Goal: Check status: Check status

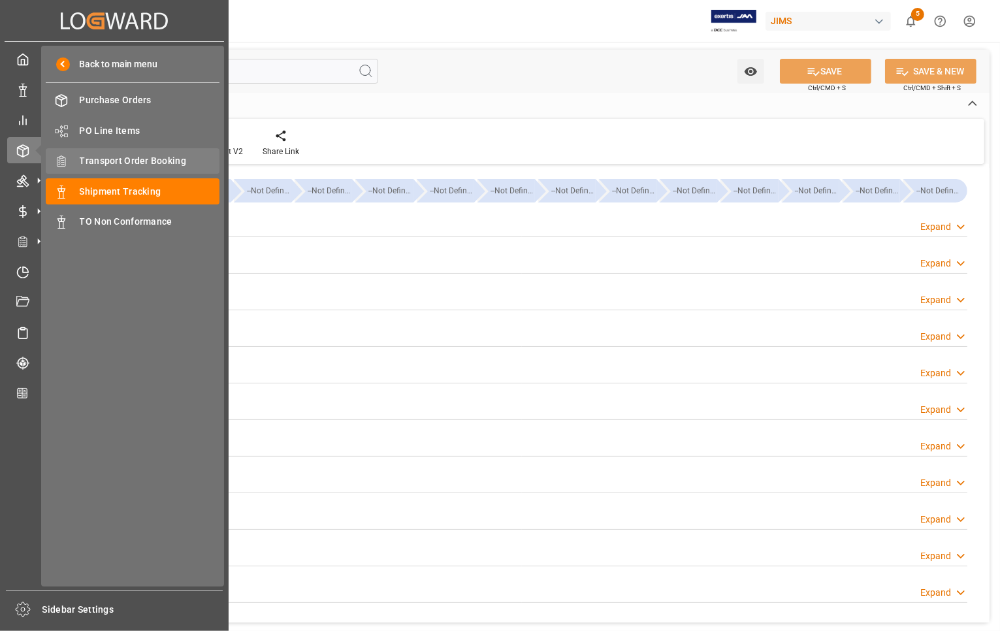
click at [125, 158] on span "Transport Order Booking" at bounding box center [150, 161] width 140 height 14
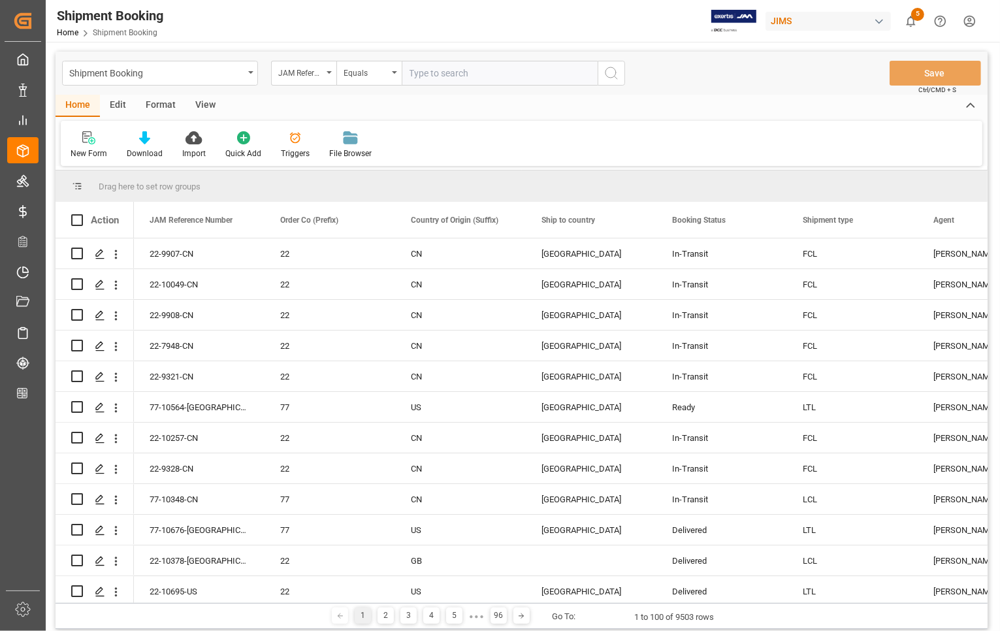
click at [423, 72] on input "text" at bounding box center [499, 73] width 196 height 25
type input "77-10490-[GEOGRAPHIC_DATA]"
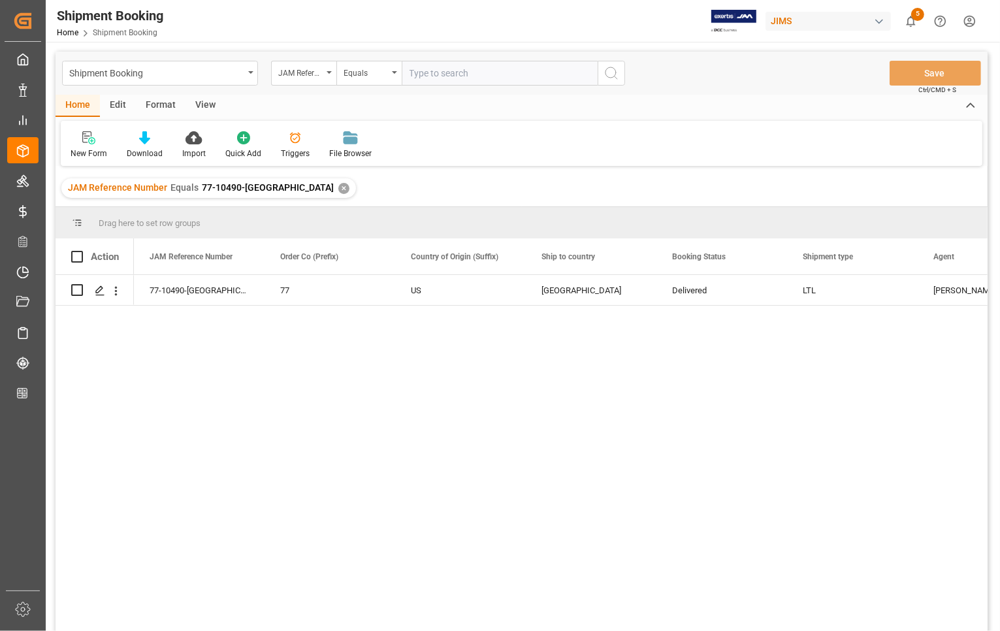
click at [424, 73] on input "text" at bounding box center [499, 73] width 196 height 25
click at [97, 291] on icon "Press SPACE to select this row." at bounding box center [100, 290] width 10 height 10
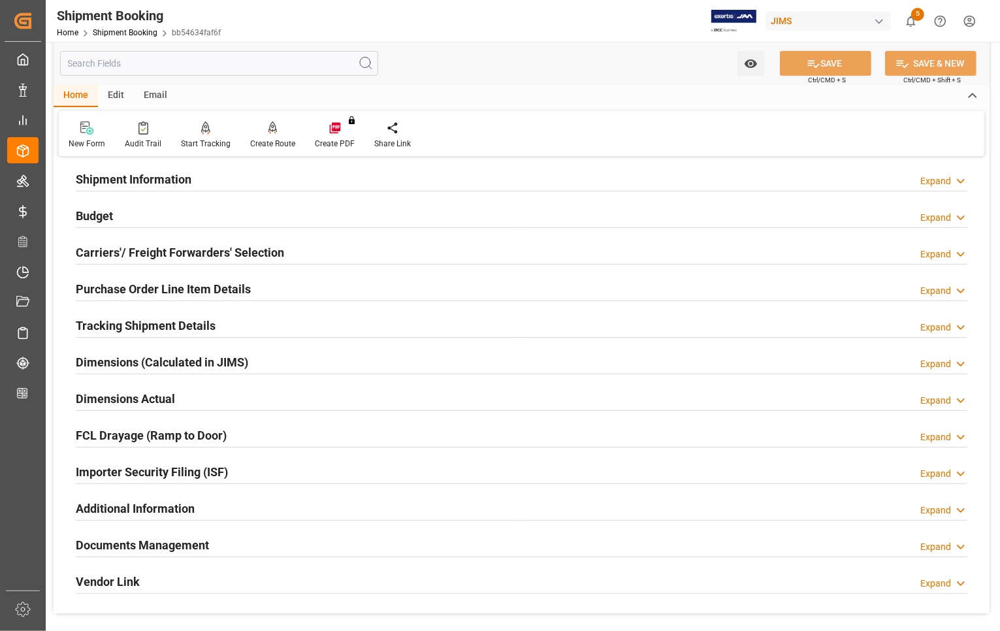
scroll to position [326, 0]
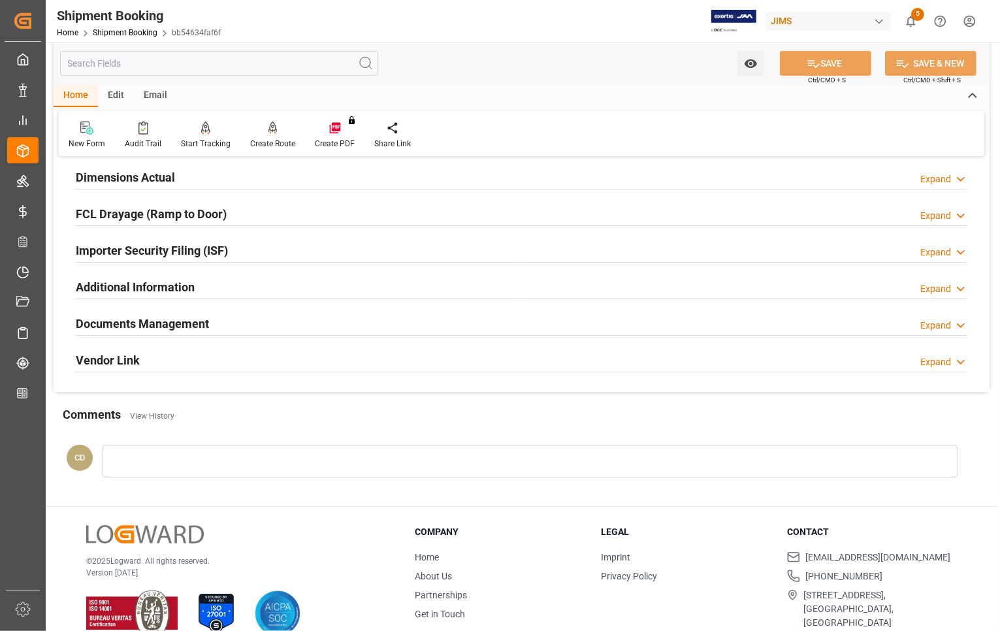
click at [113, 324] on h2 "Documents Management" at bounding box center [142, 324] width 133 height 18
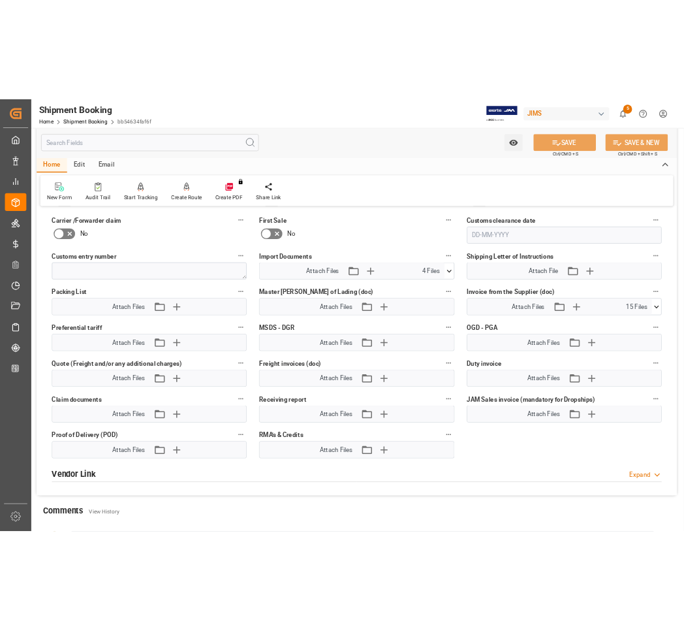
scroll to position [653, 0]
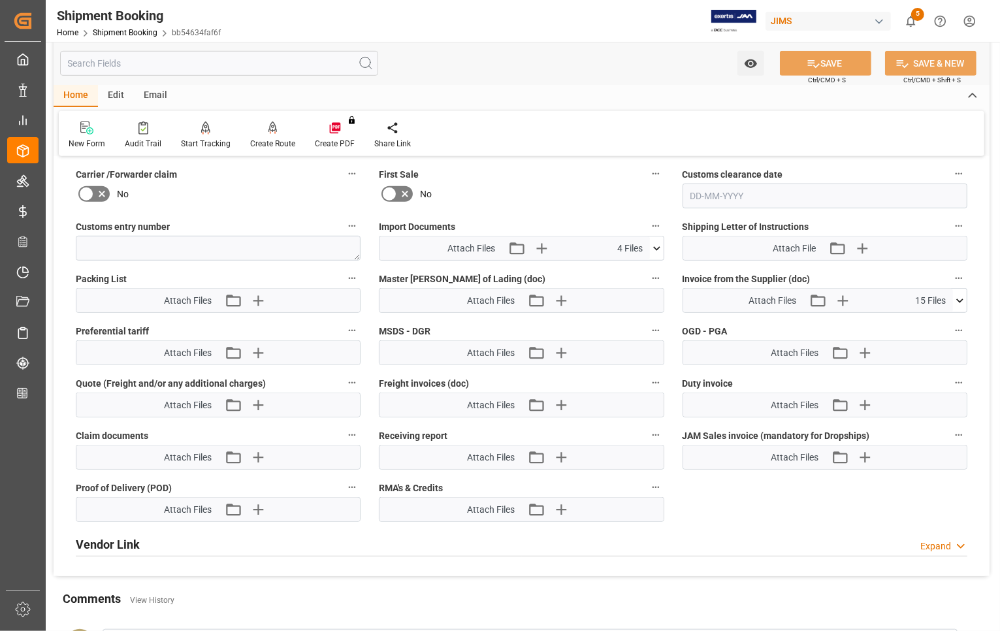
click at [956, 295] on icon at bounding box center [959, 301] width 14 height 14
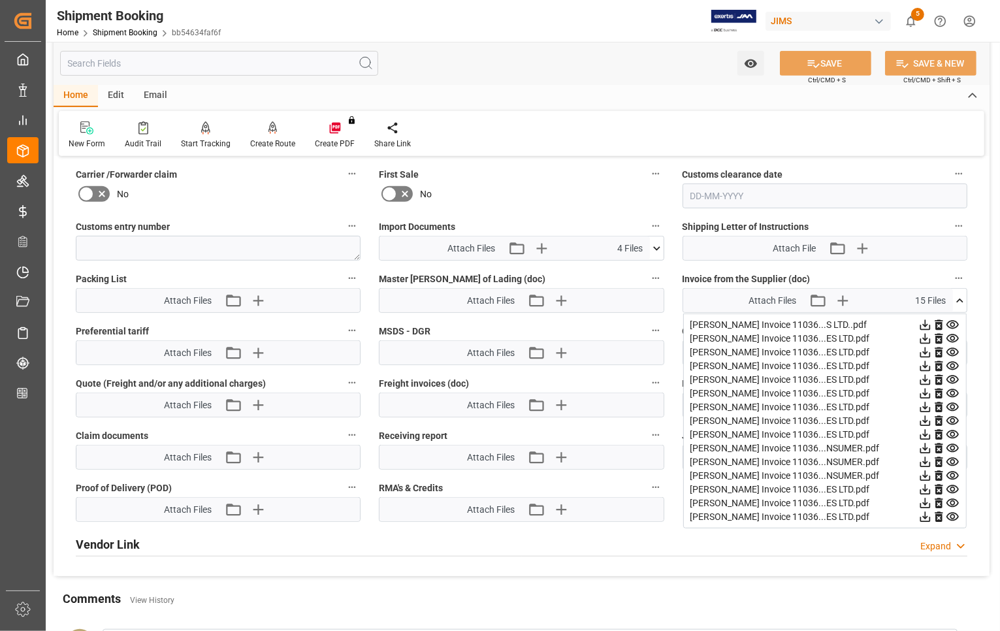
click at [922, 475] on icon at bounding box center [925, 476] width 14 height 14
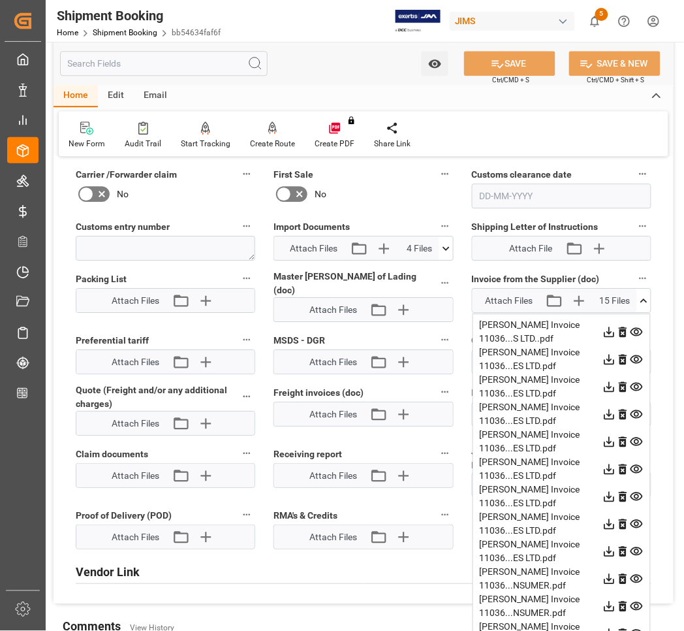
scroll to position [898, 0]
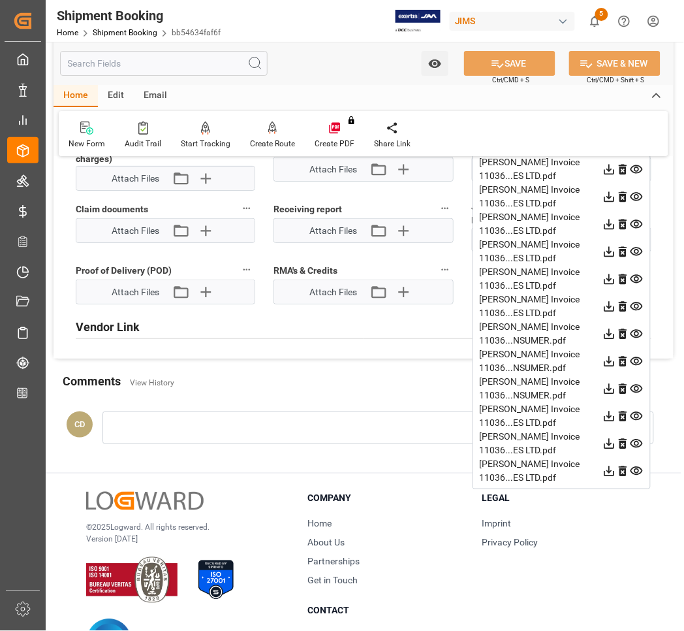
click at [611, 415] on icon at bounding box center [610, 416] width 10 height 10
click at [614, 444] on icon at bounding box center [610, 443] width 10 height 10
click at [611, 471] on icon at bounding box center [610, 471] width 14 height 14
click at [614, 357] on icon at bounding box center [610, 361] width 14 height 14
click at [611, 334] on icon at bounding box center [610, 334] width 14 height 14
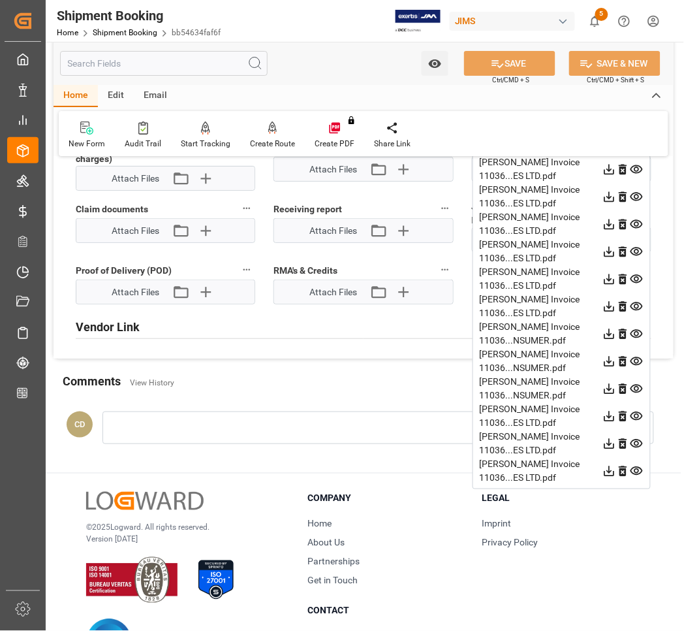
click at [612, 304] on icon at bounding box center [610, 306] width 10 height 10
click at [612, 279] on icon at bounding box center [610, 279] width 14 height 14
click at [605, 250] on icon at bounding box center [610, 251] width 10 height 10
click at [605, 219] on icon at bounding box center [610, 224] width 14 height 14
click at [608, 198] on icon at bounding box center [610, 197] width 14 height 14
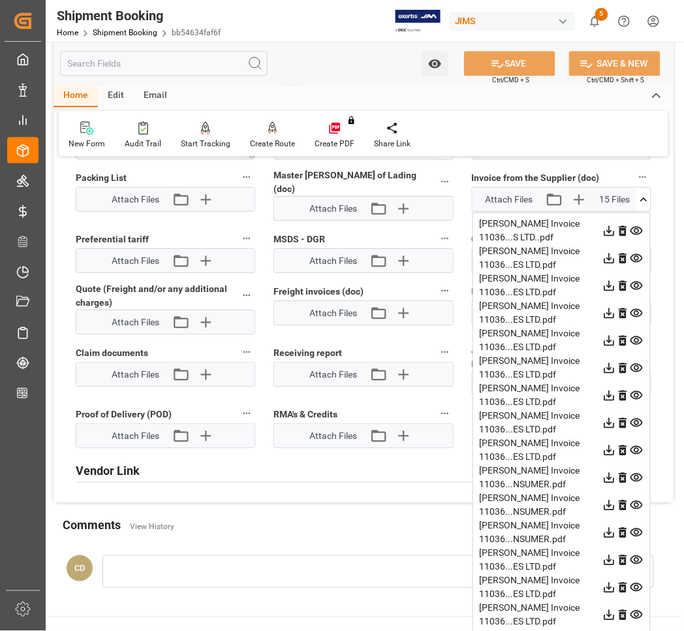
scroll to position [653, 0]
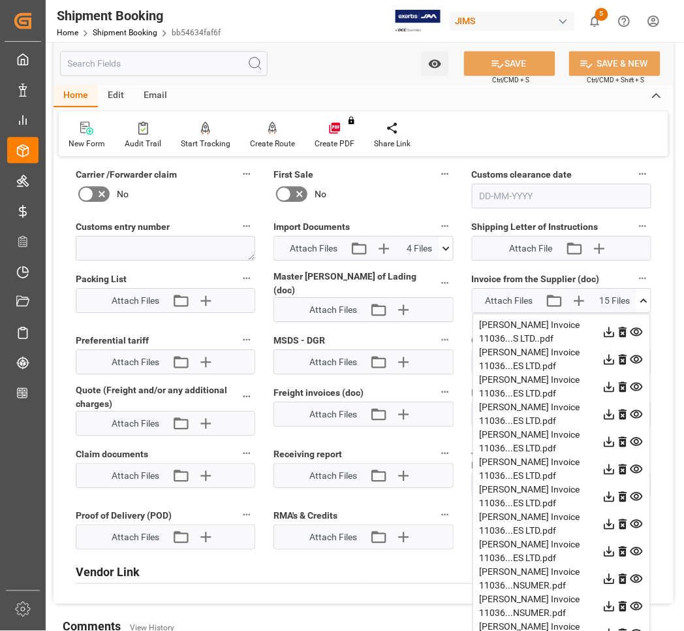
click at [610, 333] on icon at bounding box center [610, 332] width 14 height 14
click at [608, 366] on button at bounding box center [610, 358] width 14 height 27
click at [612, 387] on icon at bounding box center [610, 387] width 14 height 14
